Goal: Register for event/course

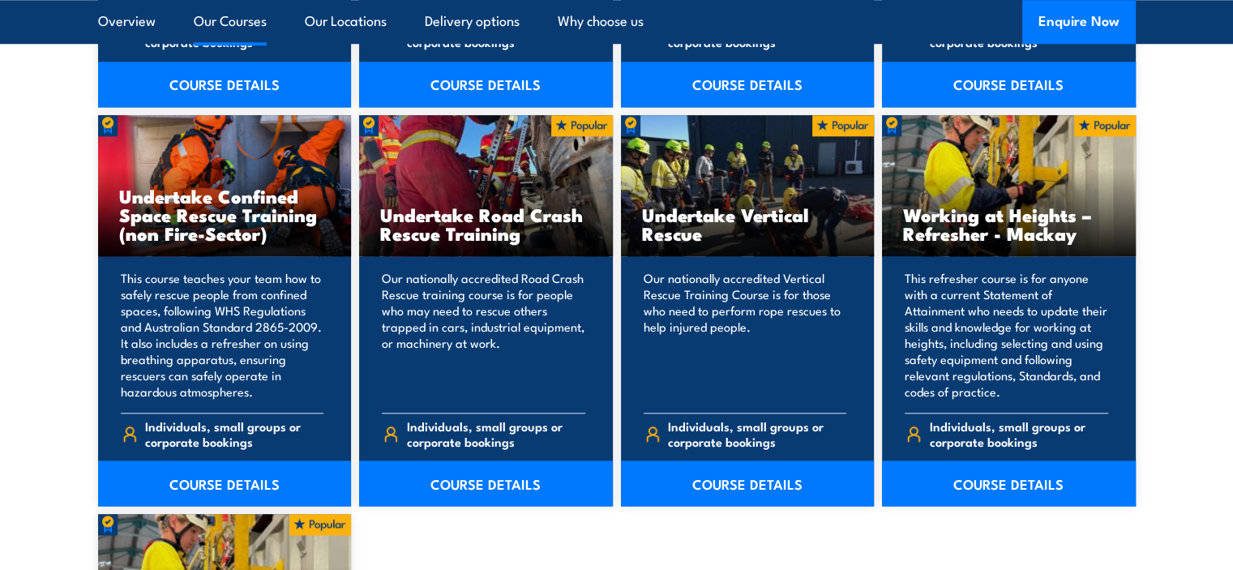
scroll to position [1703, 0]
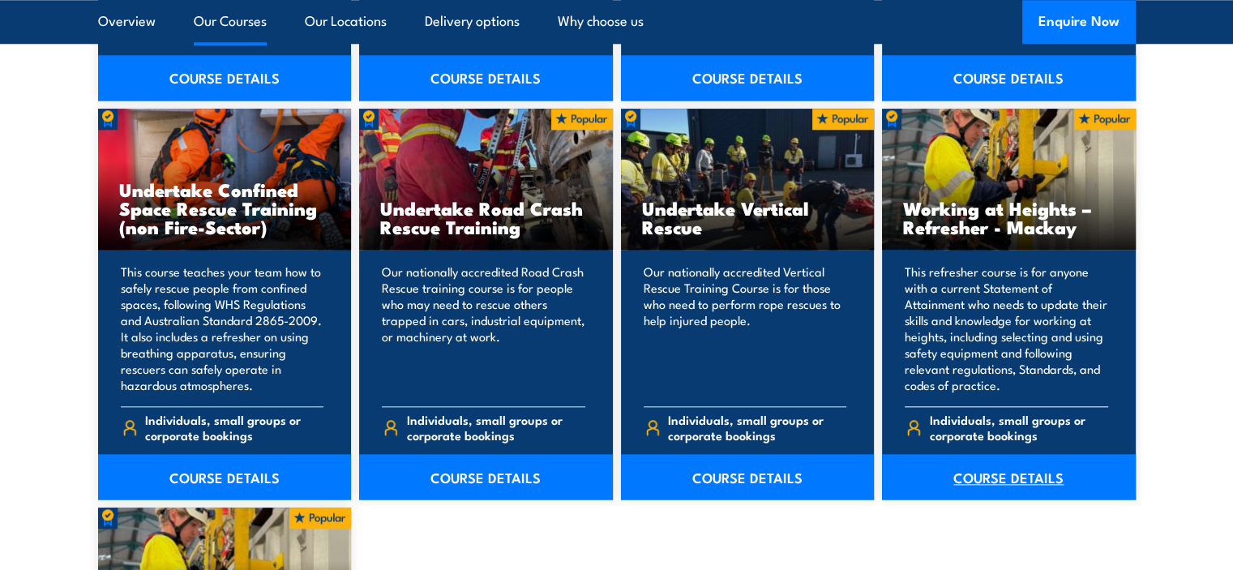
click at [1054, 469] on link "COURSE DETAILS" at bounding box center [1009, 476] width 254 height 45
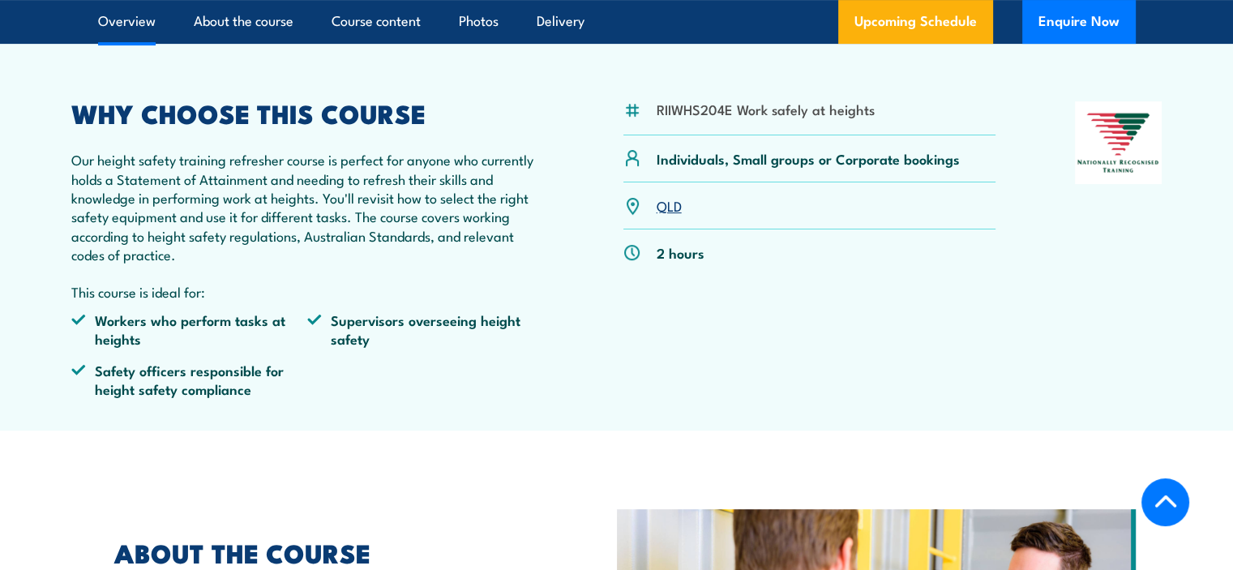
scroll to position [568, 0]
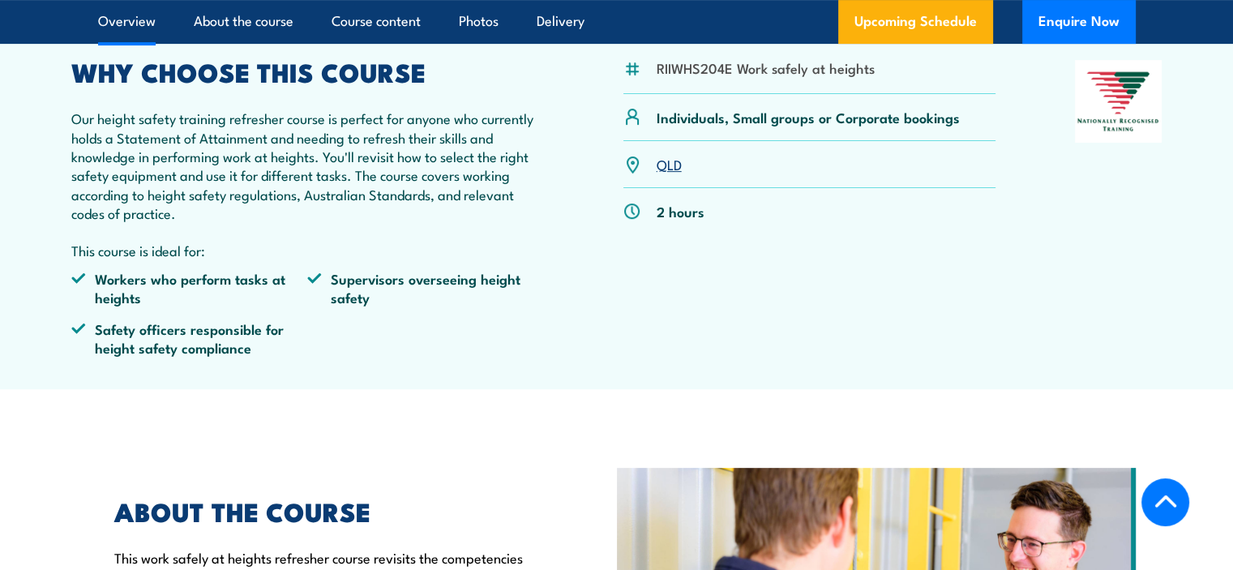
click at [670, 174] on link "QLD" at bounding box center [669, 163] width 25 height 19
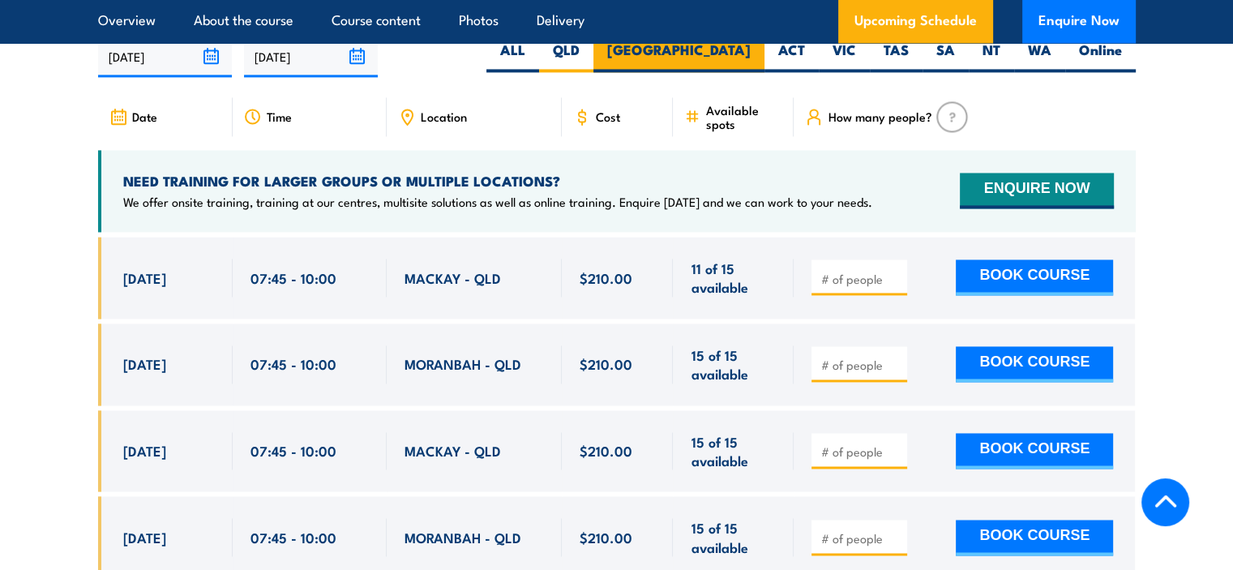
click at [730, 64] on label "NSW" at bounding box center [679, 57] width 171 height 32
click at [751, 51] on input "NSW" at bounding box center [756, 46] width 11 height 11
radio input "true"
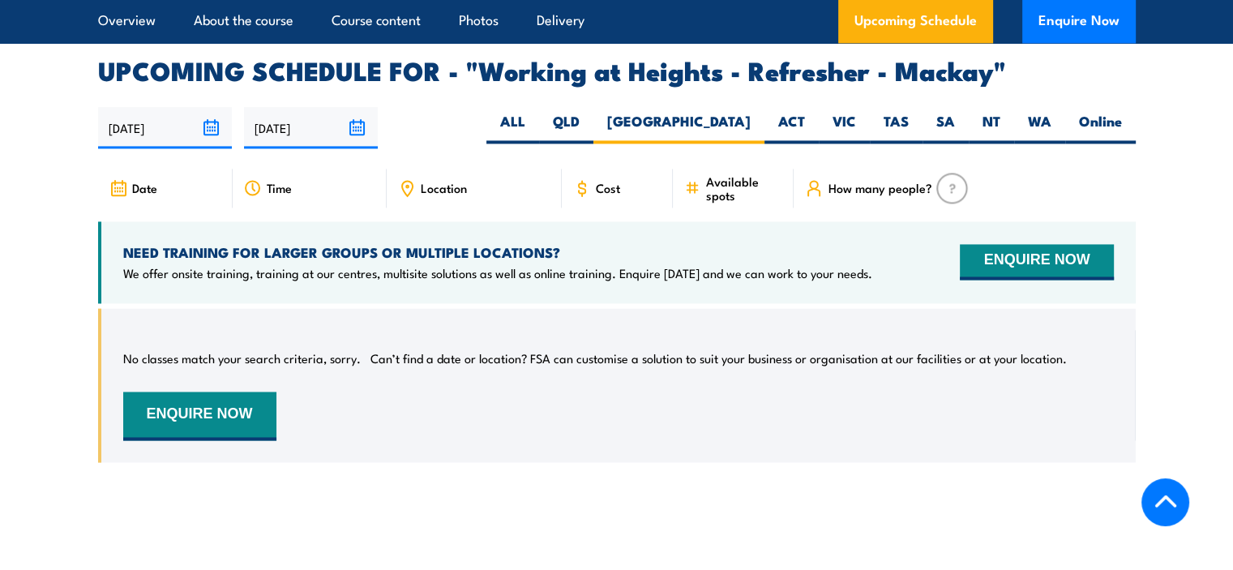
scroll to position [2278, 0]
